Goal: Task Accomplishment & Management: Use online tool/utility

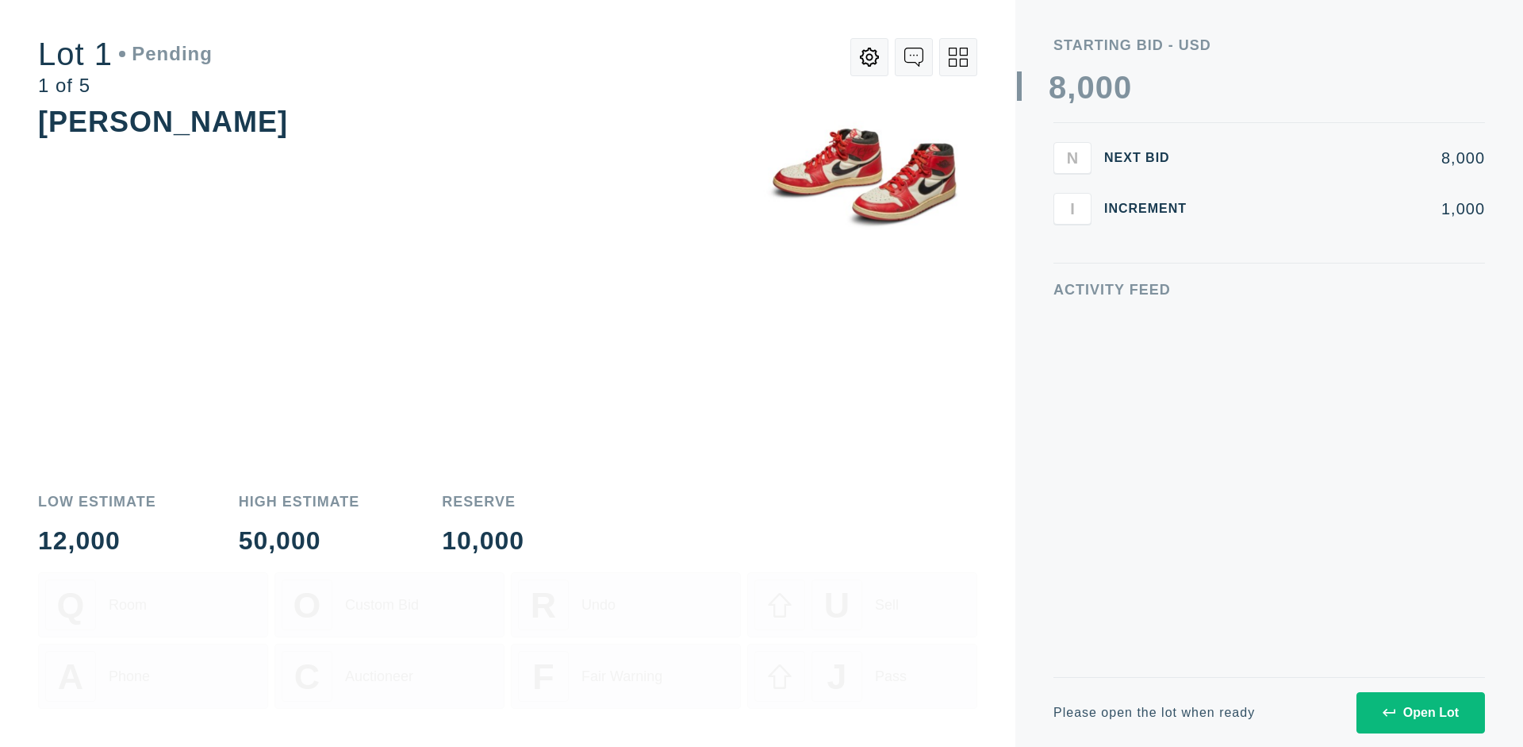
click at [1420, 712] on div "Open Lot" at bounding box center [1421, 712] width 76 height 14
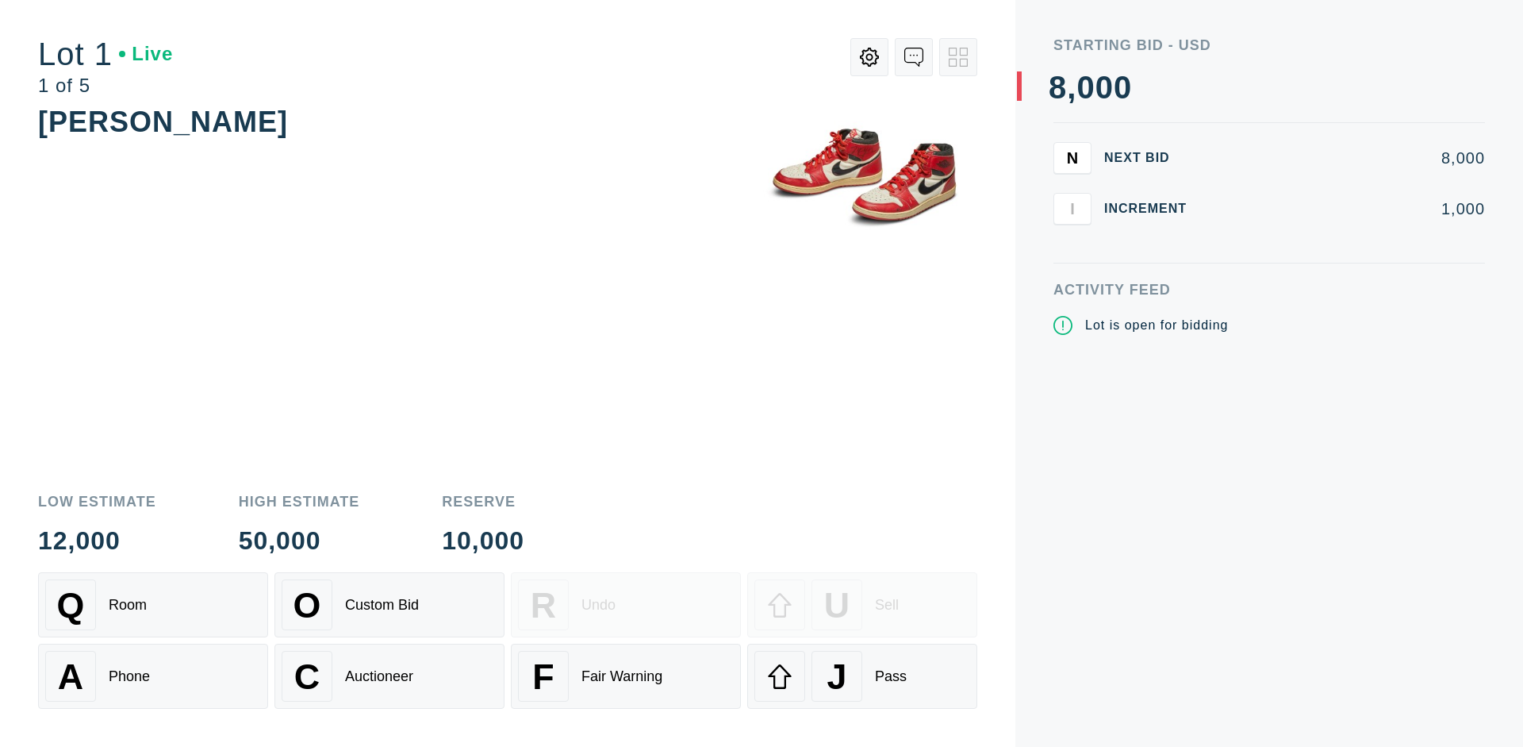
click at [862, 676] on div "J Pass" at bounding box center [863, 676] width 216 height 51
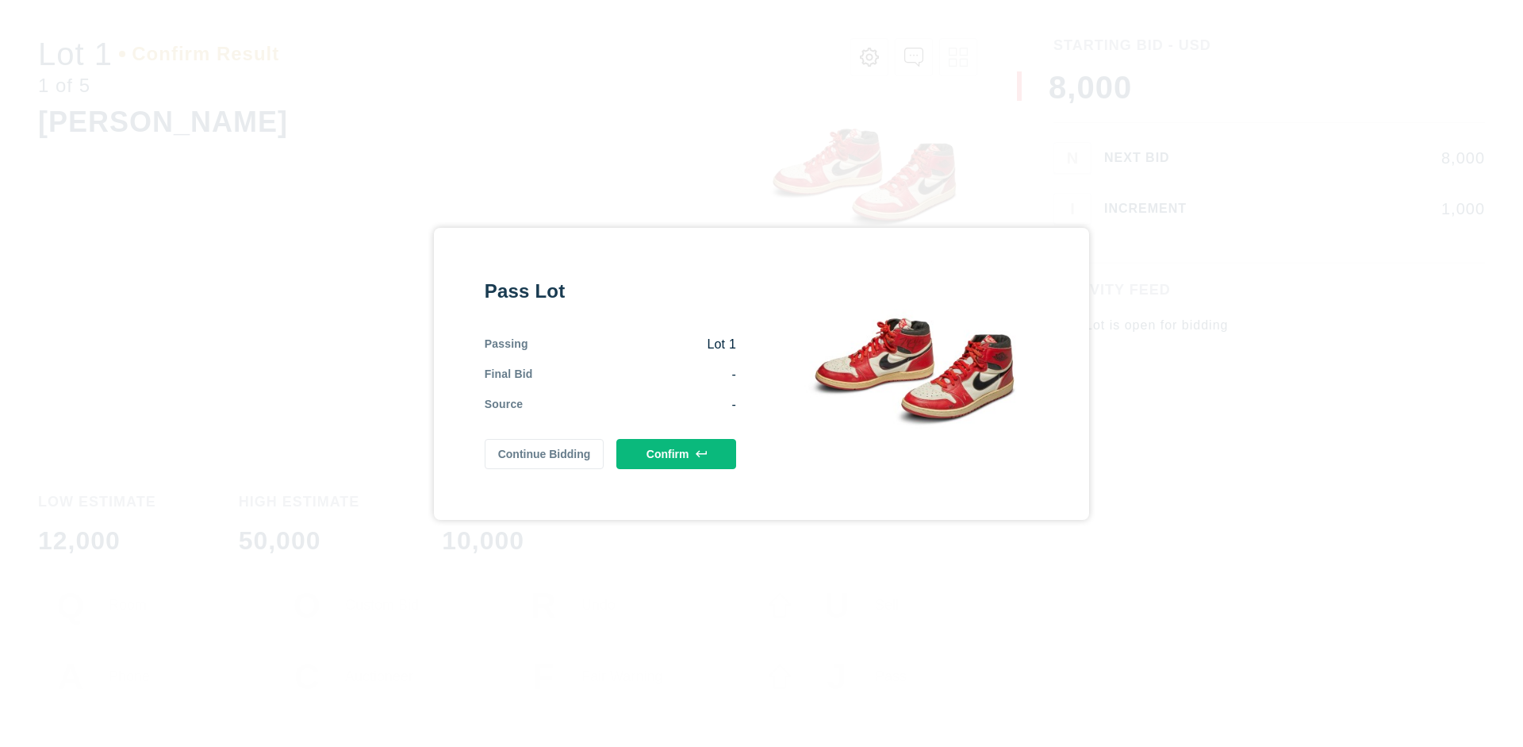
click at [677, 453] on button "Confirm" at bounding box center [677, 454] width 120 height 30
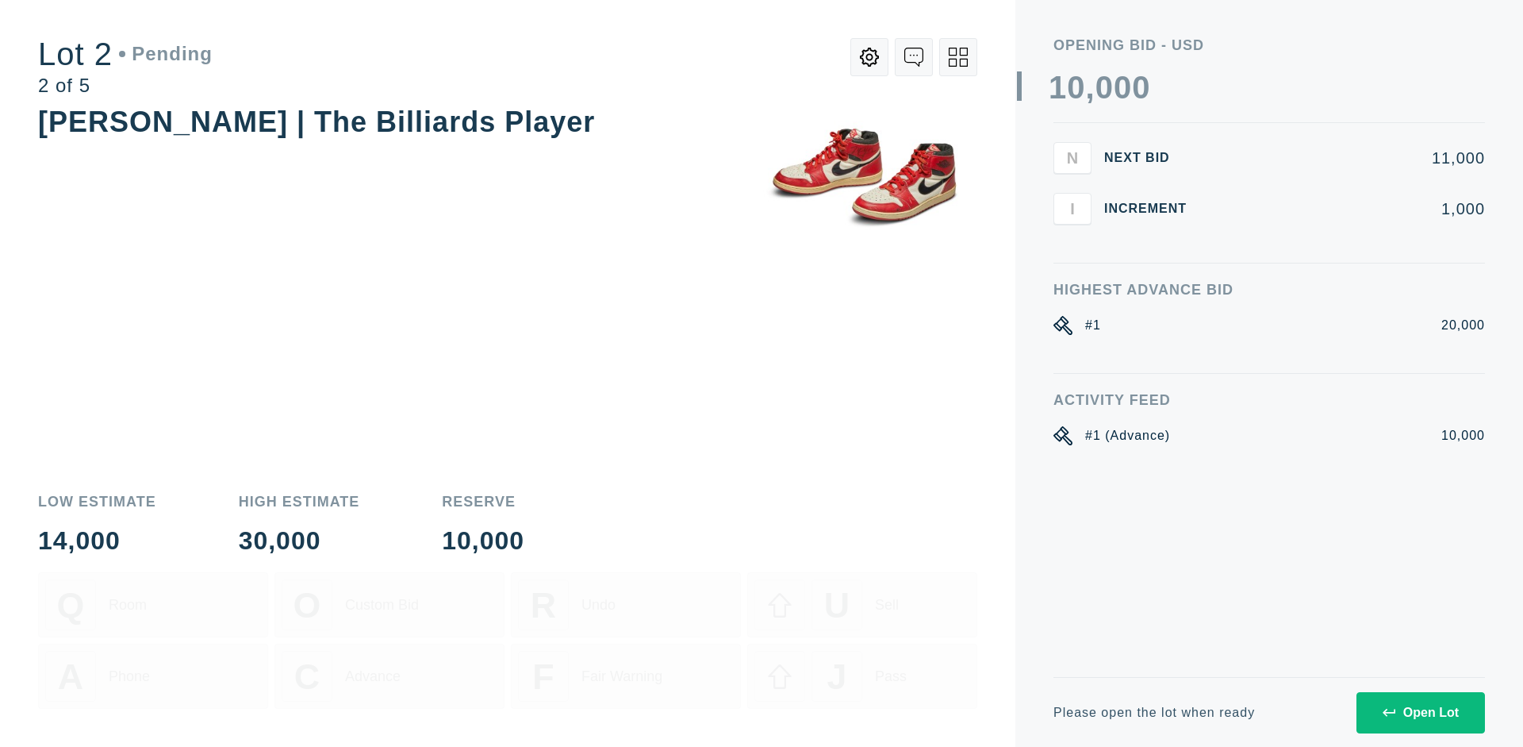
click at [1420, 712] on div "Open Lot" at bounding box center [1421, 712] width 76 height 14
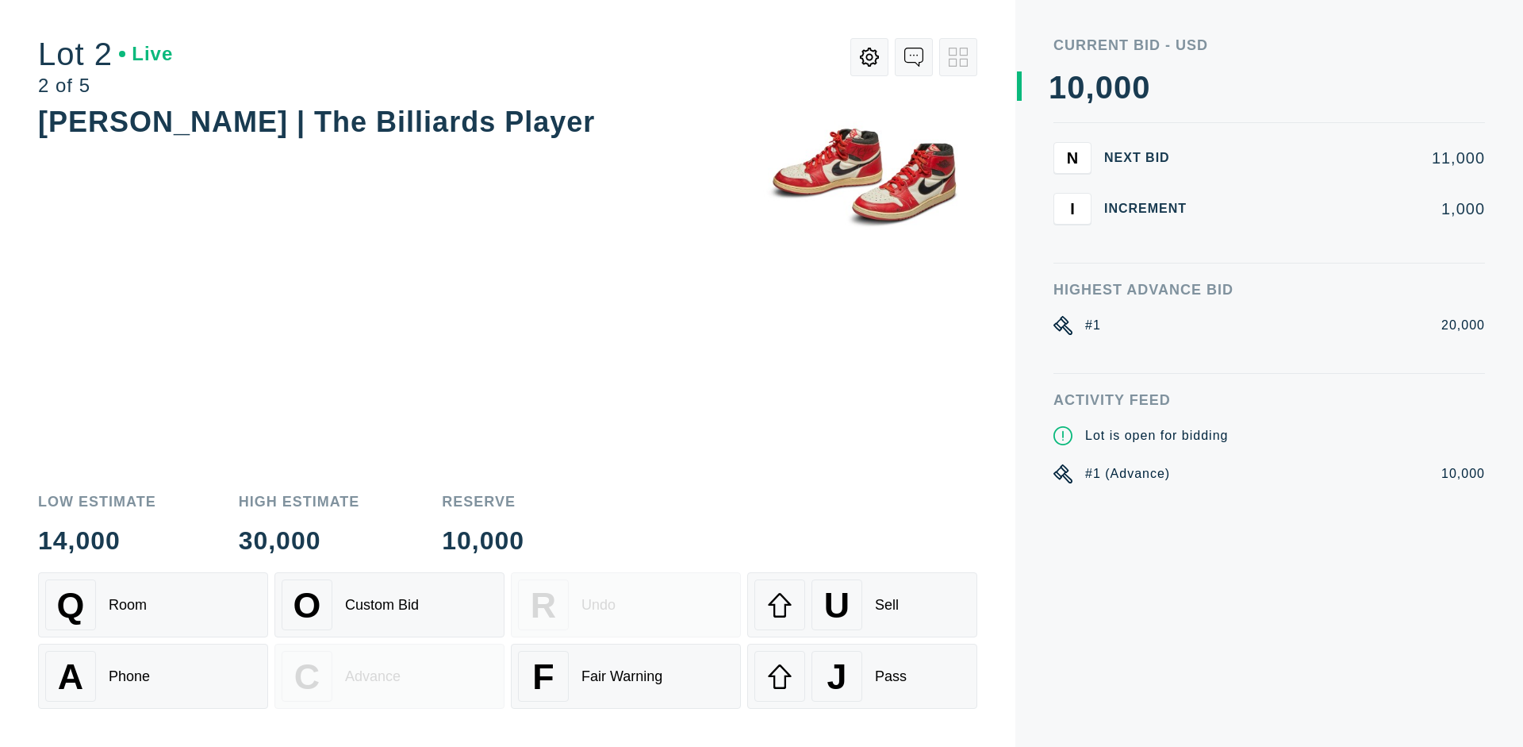
click at [862, 676] on div "J Pass" at bounding box center [863, 676] width 216 height 51
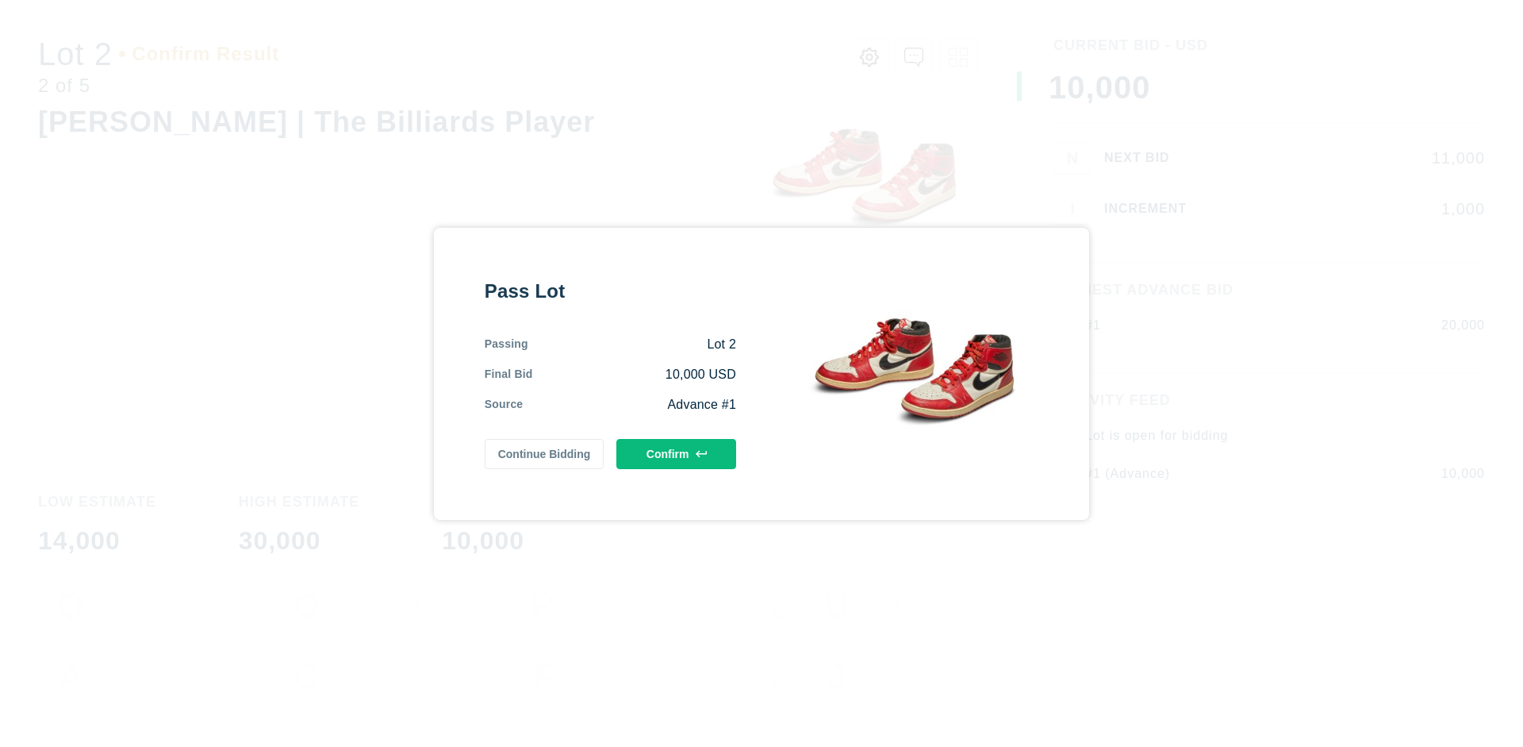
click at [677, 453] on button "Confirm" at bounding box center [677, 454] width 120 height 30
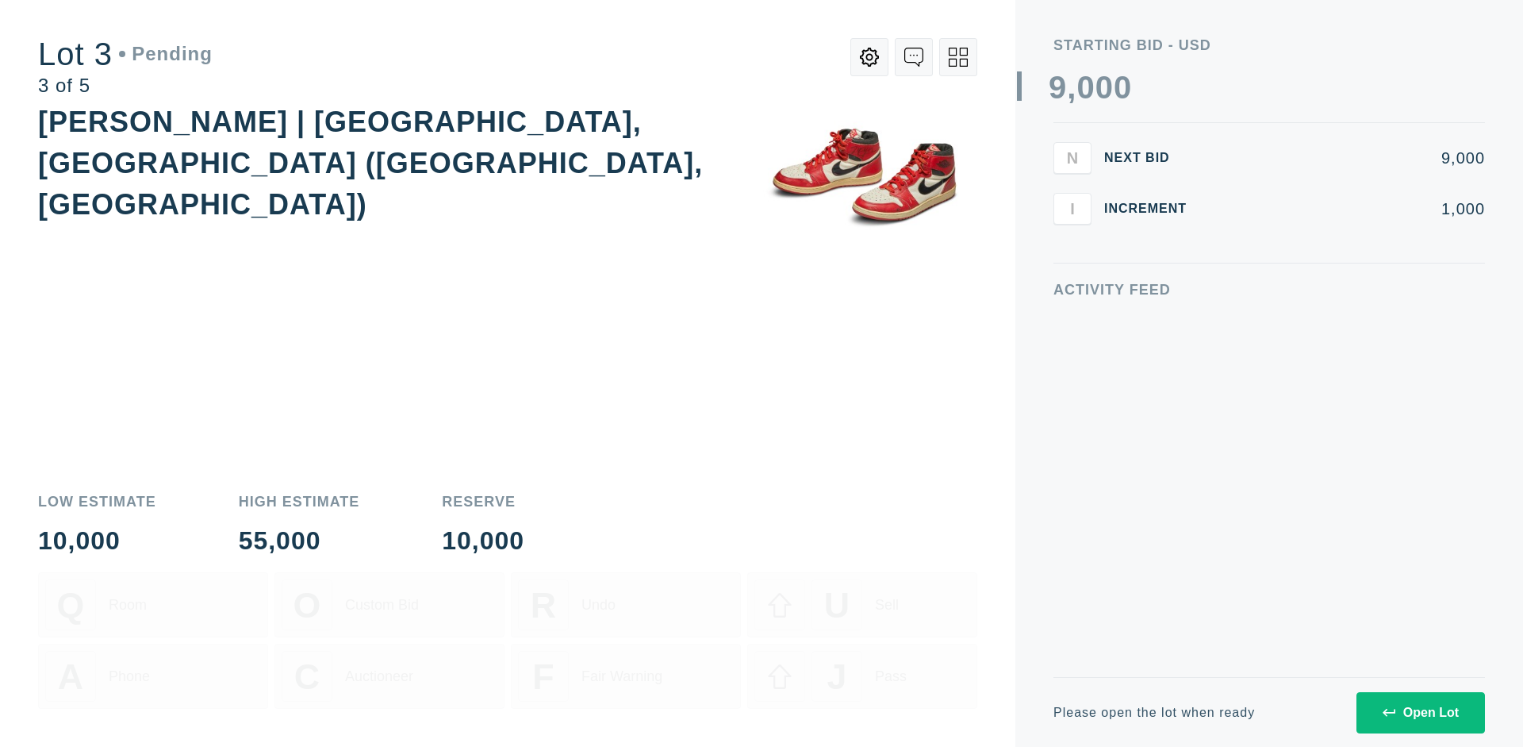
click at [1420, 712] on div "Open Lot" at bounding box center [1421, 712] width 76 height 14
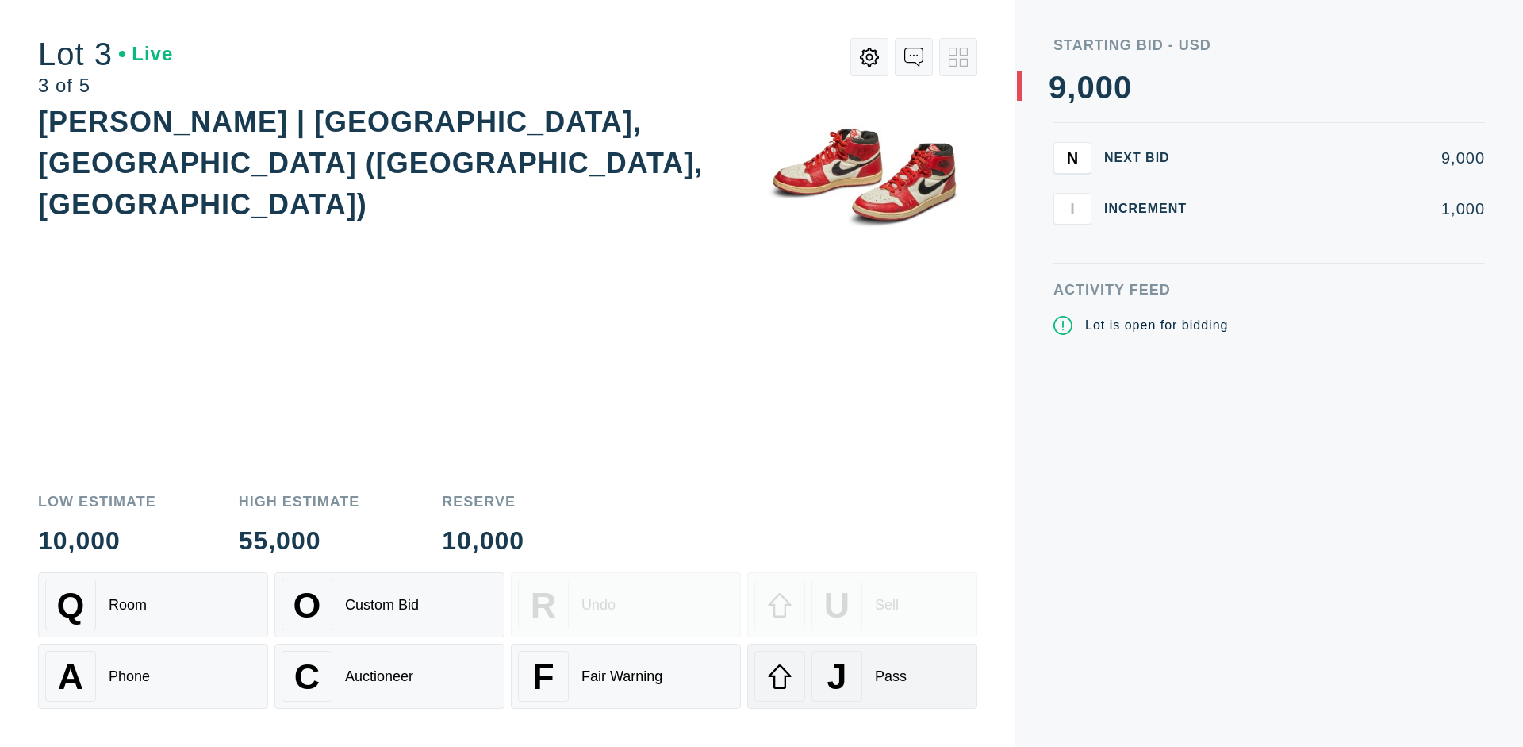
click at [862, 676] on div "J Pass" at bounding box center [863, 676] width 216 height 51
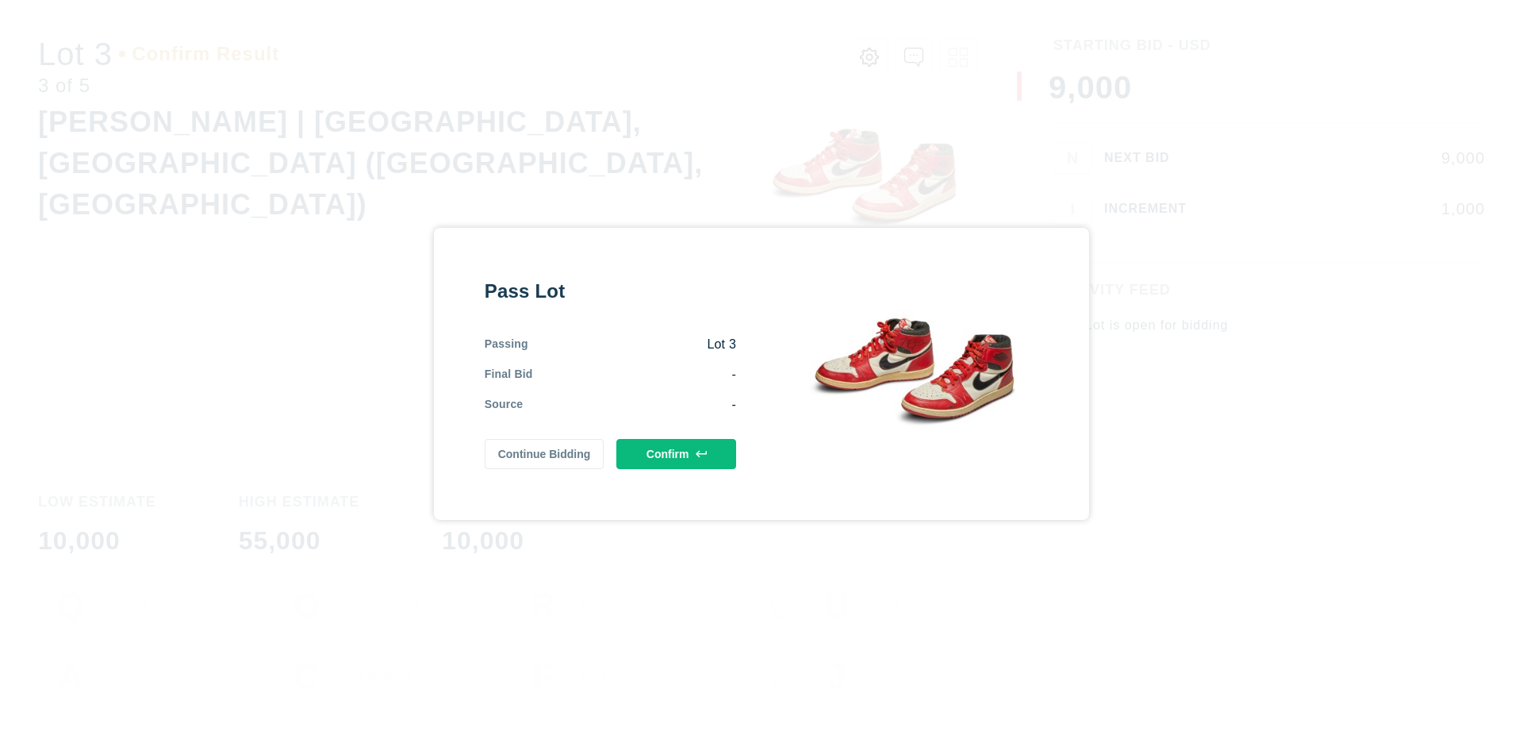
click at [677, 453] on button "Confirm" at bounding box center [677, 454] width 120 height 30
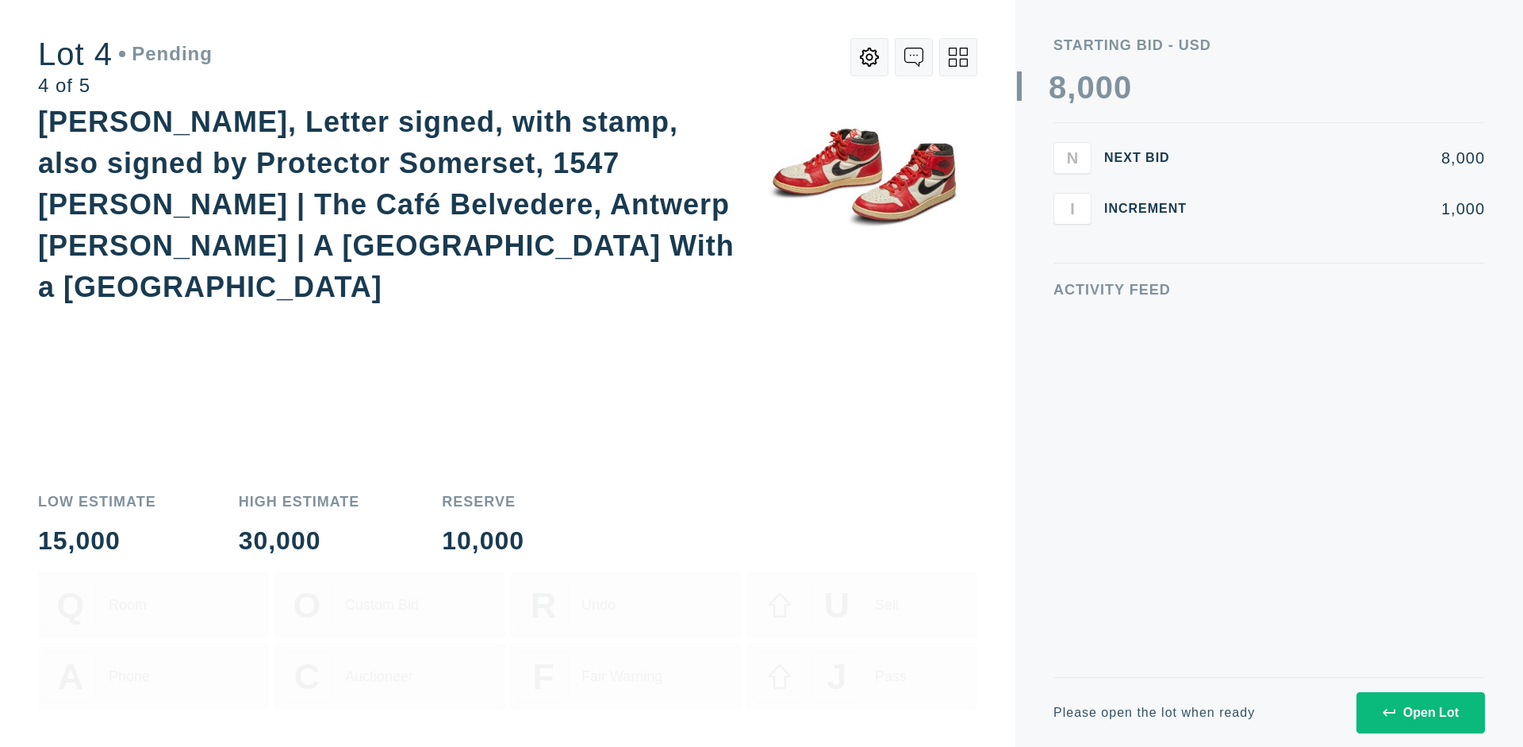
click at [959, 57] on icon at bounding box center [958, 57] width 19 height 19
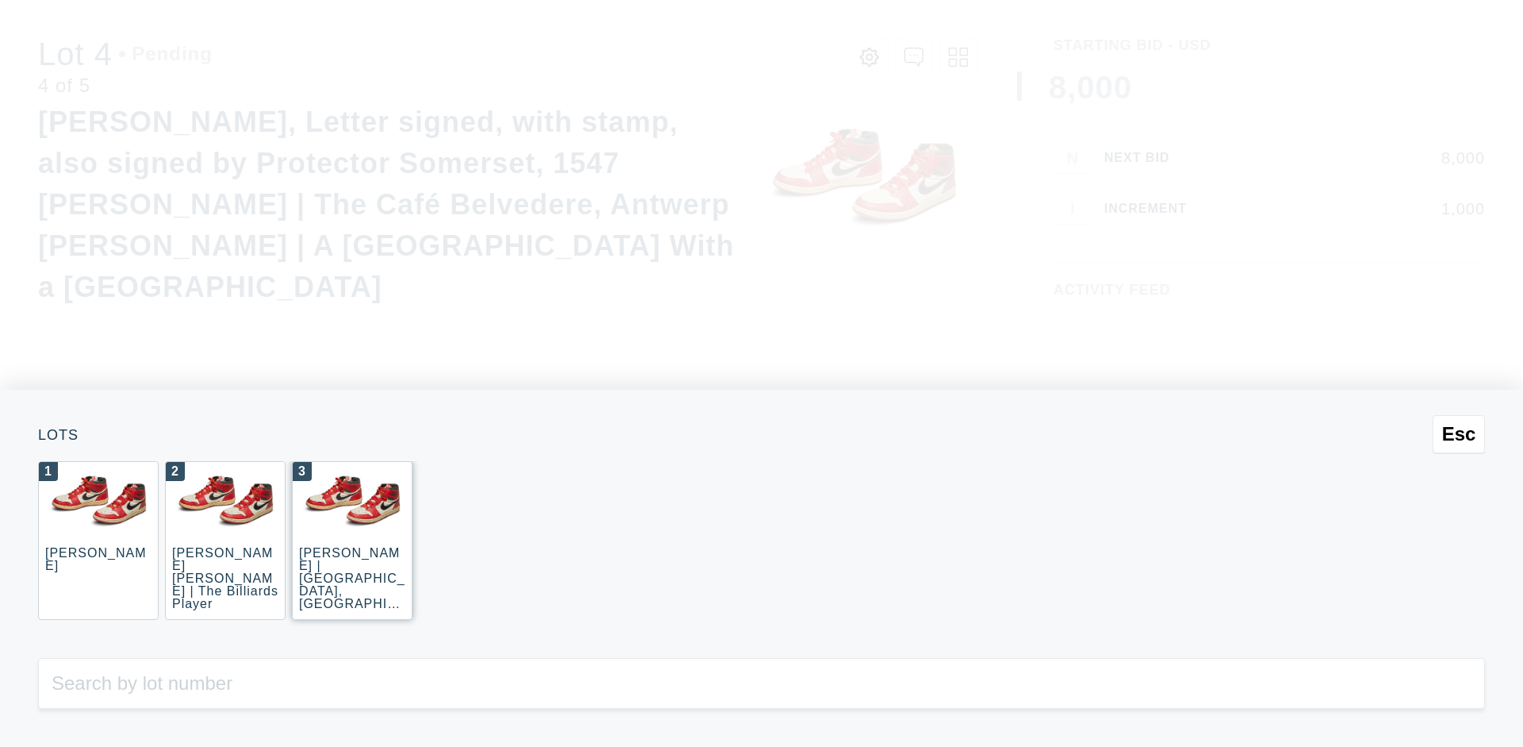
click at [352, 540] on div "3 JOAQUÍN SOROLLA | La Caleta, Málaga (La Caleta Beach, Málaga)" at bounding box center [352, 540] width 121 height 159
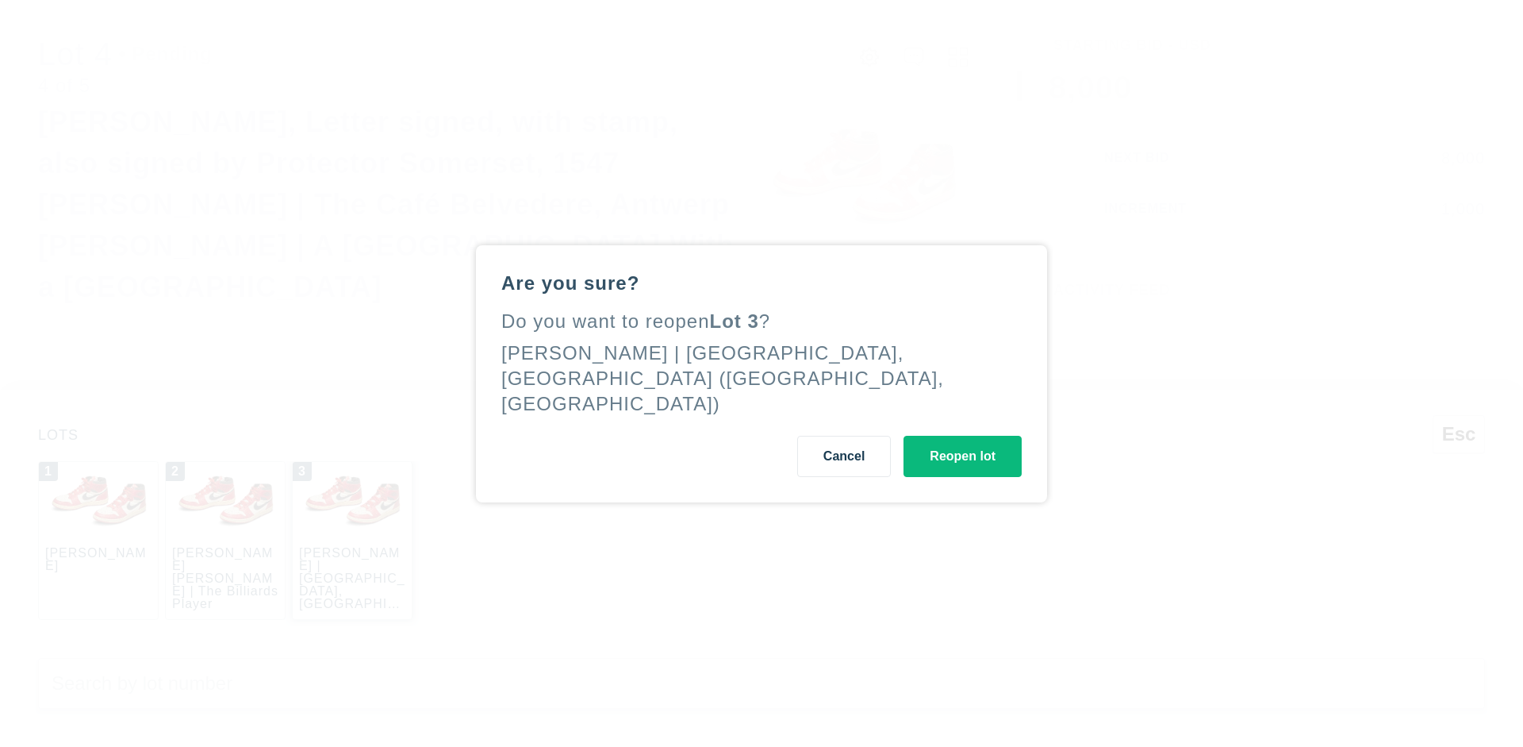
click at [962, 443] on button "Reopen lot" at bounding box center [963, 456] width 118 height 41
